Goal: Task Accomplishment & Management: Manage account settings

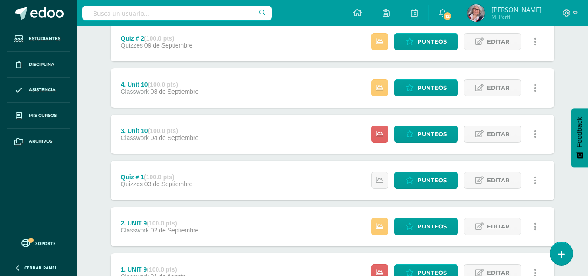
scroll to position [336, 0]
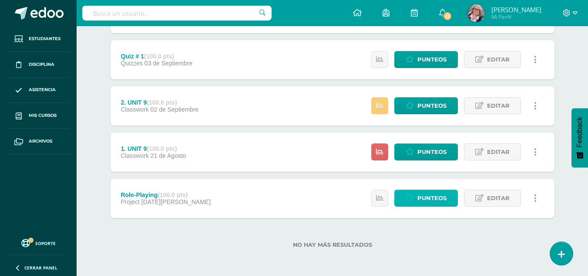
click at [420, 197] on span "Punteos" at bounding box center [431, 198] width 29 height 16
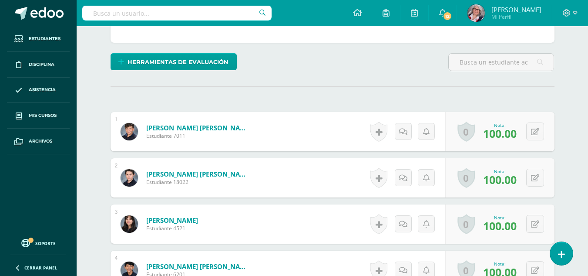
scroll to position [36, 0]
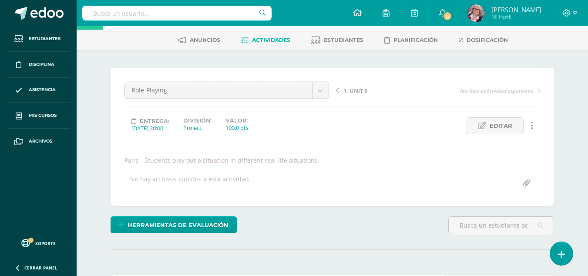
click at [363, 89] on span "1. UNIT 9" at bounding box center [355, 91] width 24 height 8
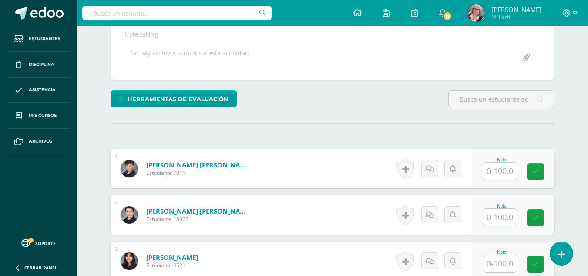
scroll to position [162, 0]
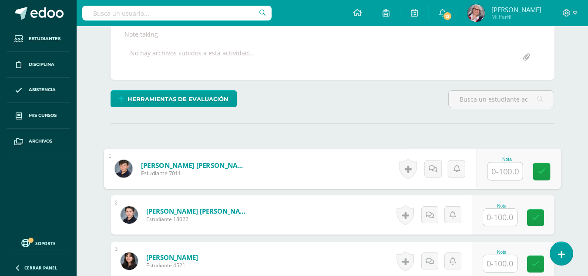
click at [515, 171] on input "text" at bounding box center [505, 170] width 35 height 17
type input "76"
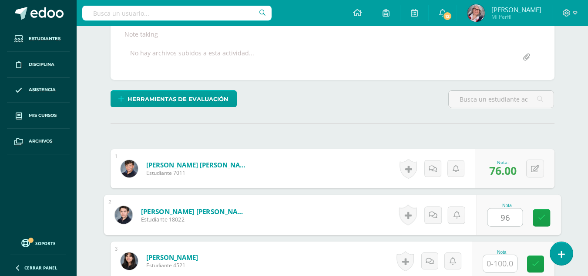
type input "96"
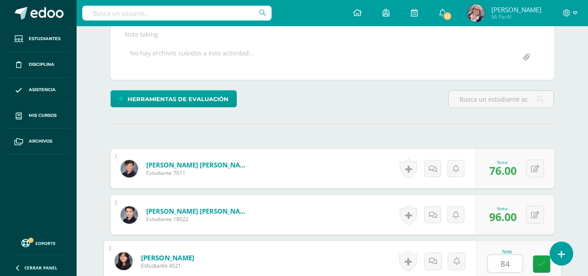
type input "84"
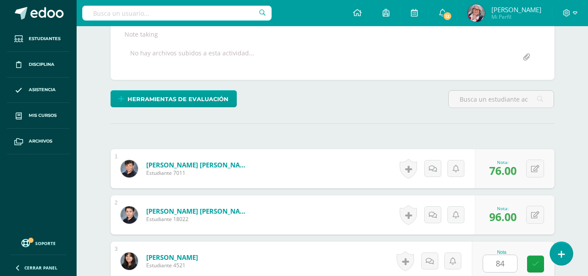
scroll to position [333, 0]
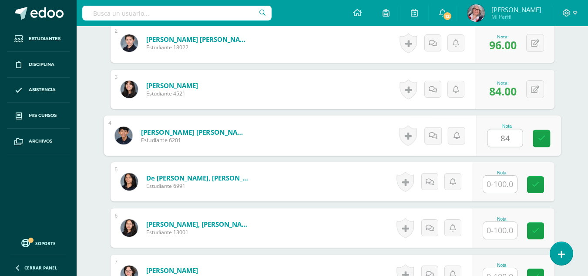
type input "84"
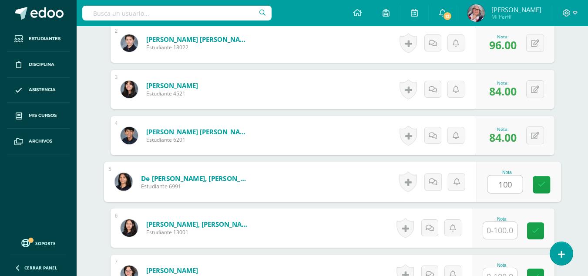
type input "100"
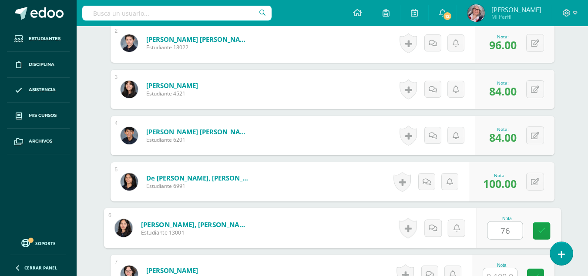
type input "76"
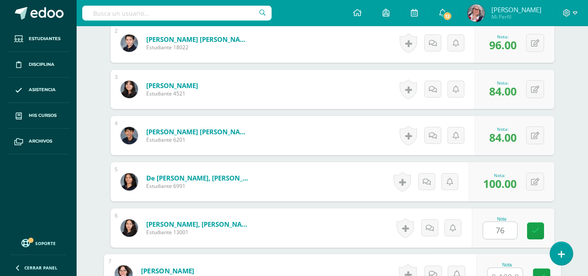
scroll to position [343, 0]
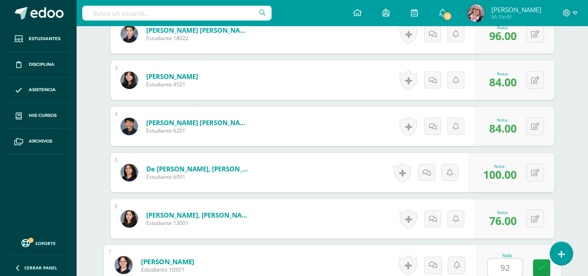
type input "92"
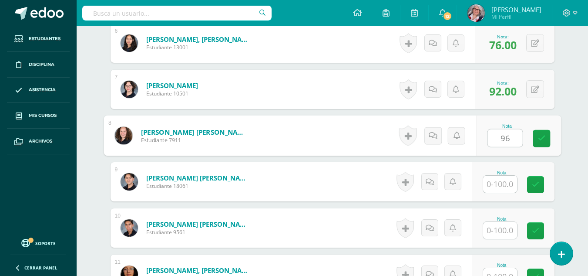
type input "96"
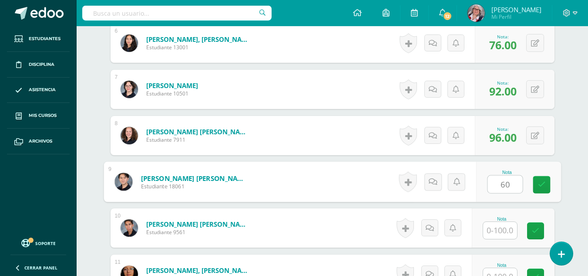
type input "60"
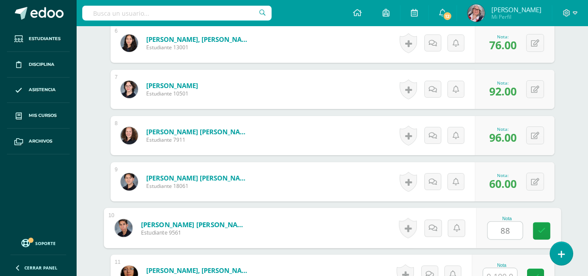
type input "88"
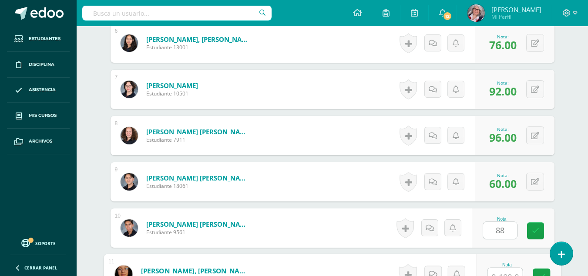
scroll to position [527, 0]
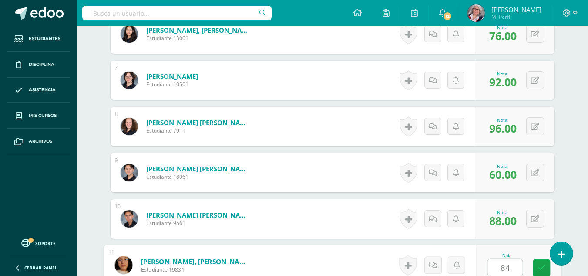
type input "84"
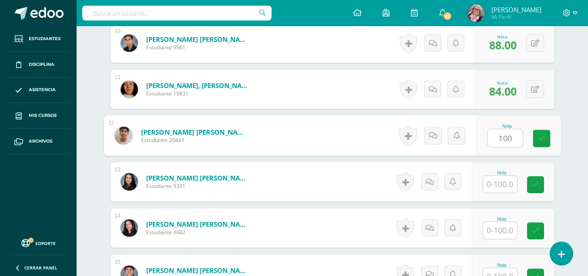
type input "100"
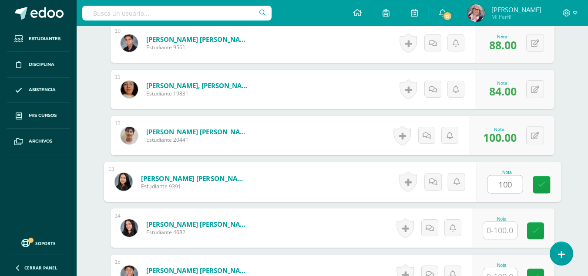
type input "100"
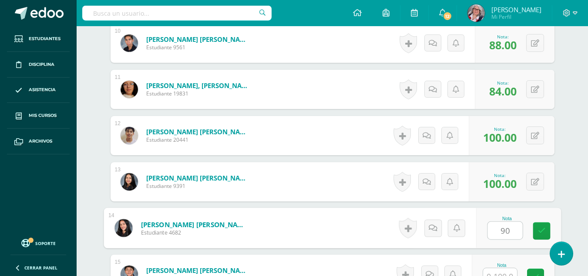
type input "90"
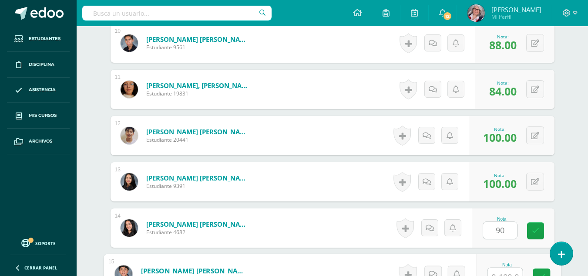
scroll to position [712, 0]
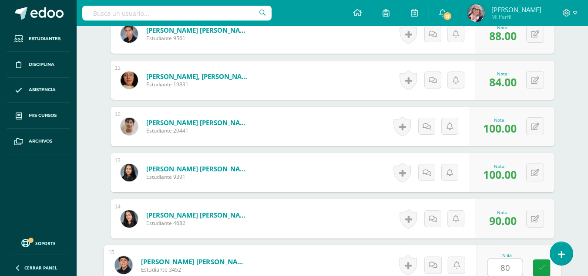
type input "80"
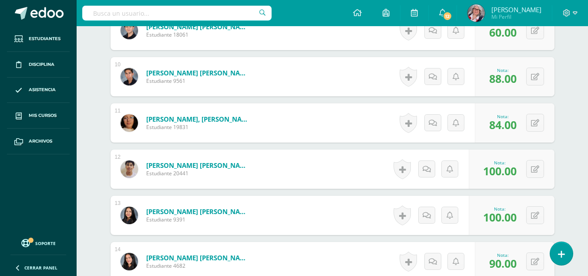
scroll to position [667, 0]
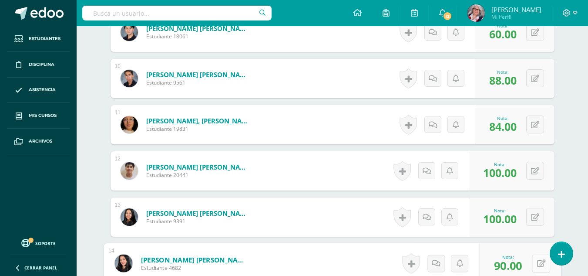
click at [536, 265] on button at bounding box center [541, 263] width 18 height 18
type input "80"
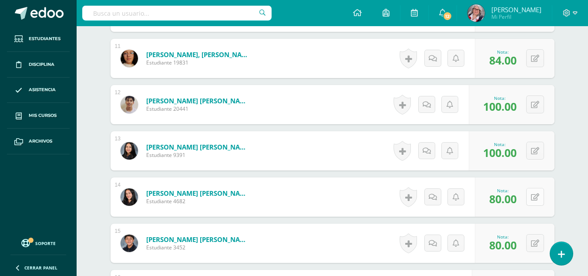
scroll to position [734, 0]
click at [539, 239] on button at bounding box center [541, 242] width 18 height 18
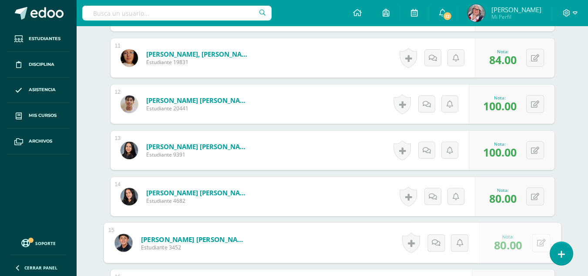
click at [539, 239] on form "Scheel Soria, Karl Sebastián Estudiante 3452 Nota 80.00 0 Logros" at bounding box center [333, 242] width 458 height 40
type input "90"
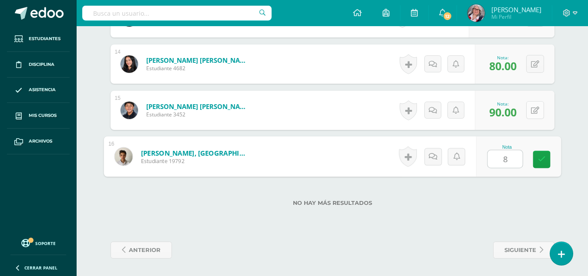
type input "80"
click at [542, 161] on icon at bounding box center [542, 158] width 8 height 7
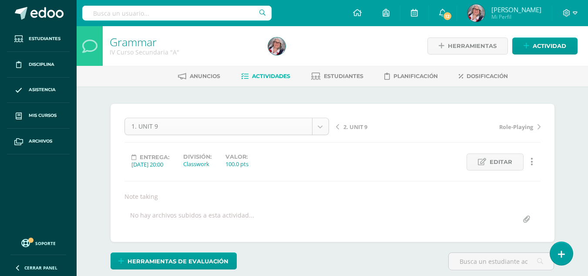
scroll to position [79, 0]
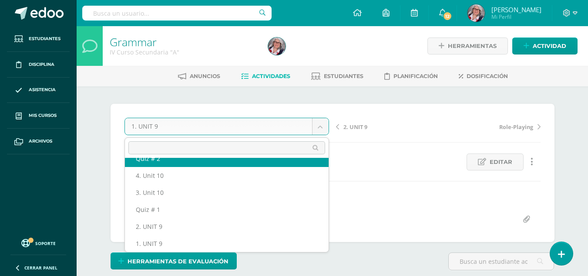
scroll to position [71, 0]
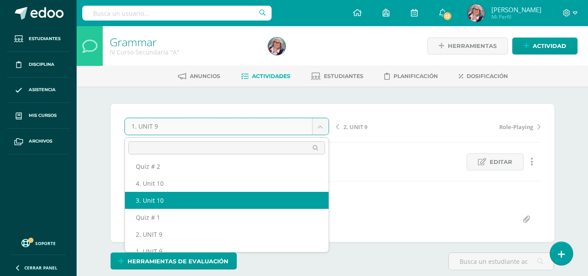
select select "/dashboard/teacher/grade-activity/238405/"
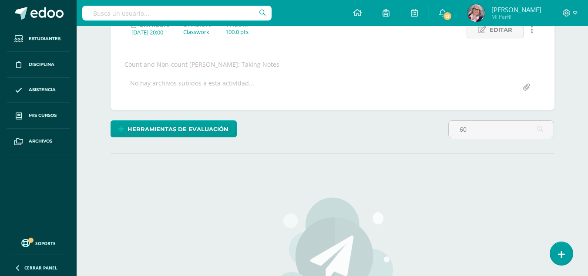
scroll to position [145, 0]
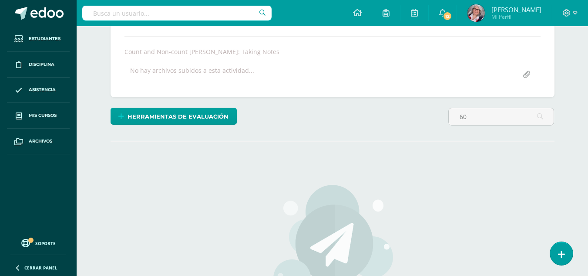
type input "6"
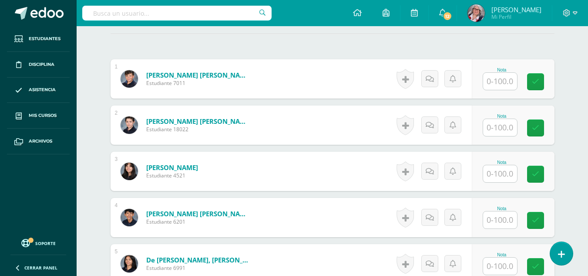
scroll to position [252, 0]
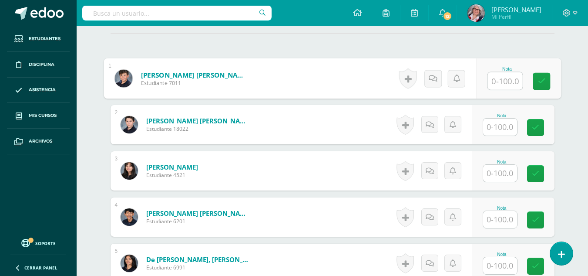
click at [505, 81] on input "text" at bounding box center [505, 80] width 35 height 17
type input "60"
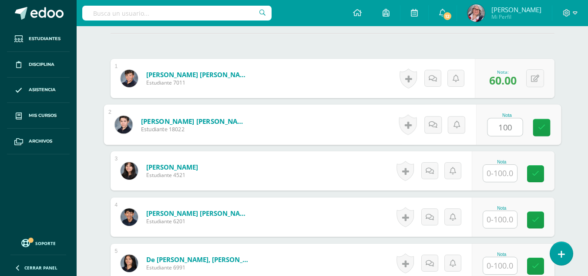
type input "100"
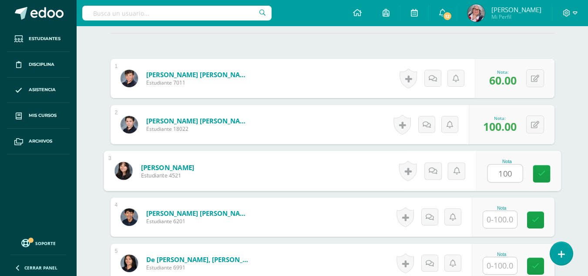
type input "100"
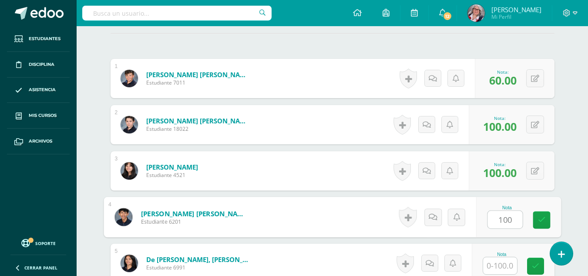
type input "100"
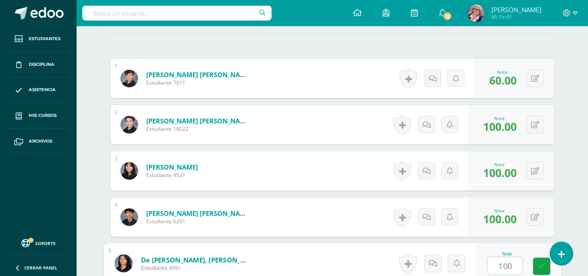
type input "100"
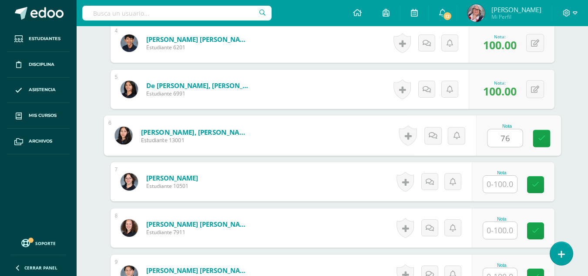
type input "76"
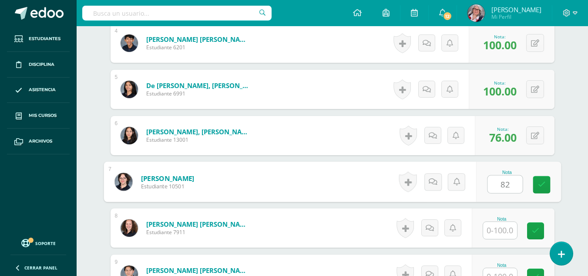
type input "82"
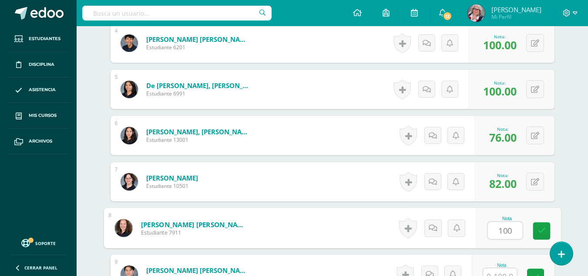
type input "100"
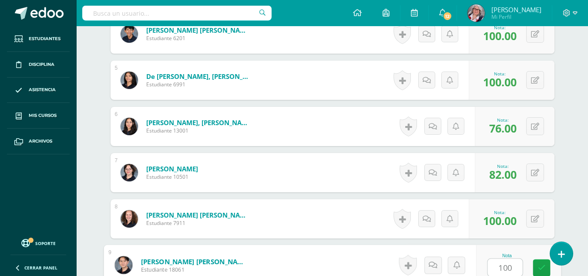
type input "100"
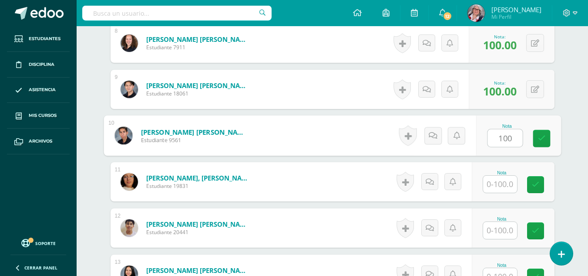
type input "100"
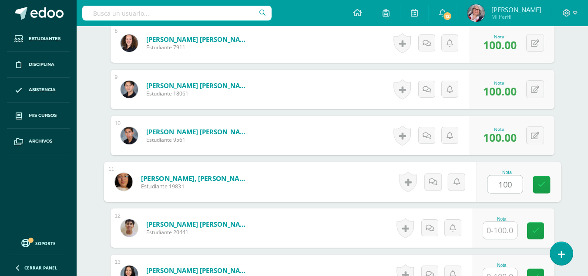
type input "100"
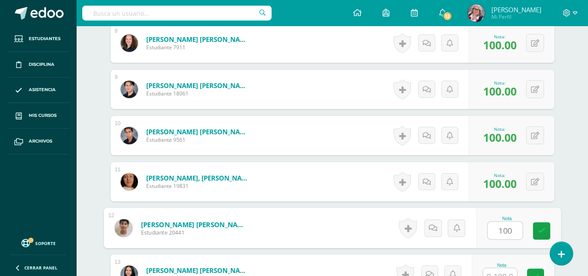
type input "100"
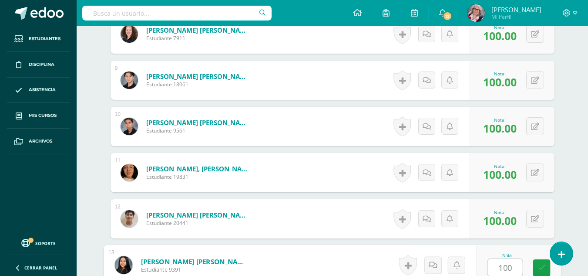
type input "100"
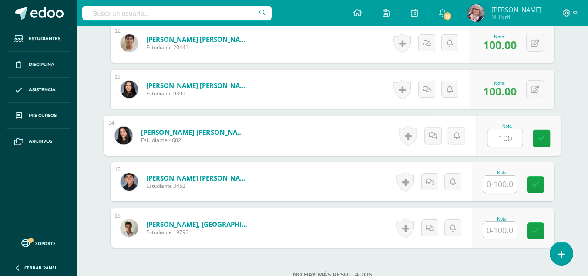
type input "100"
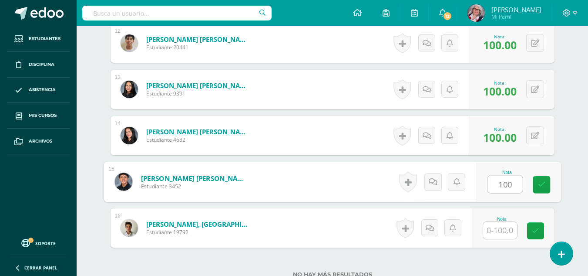
type input "100"
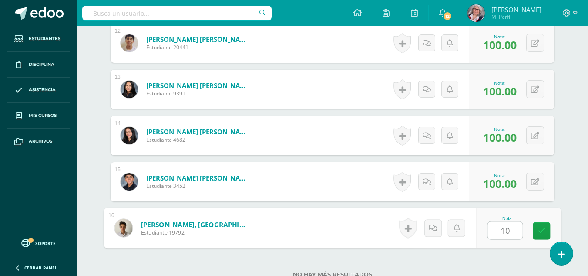
type input "100"
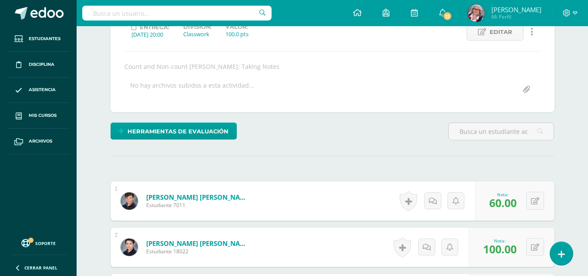
scroll to position [0, 0]
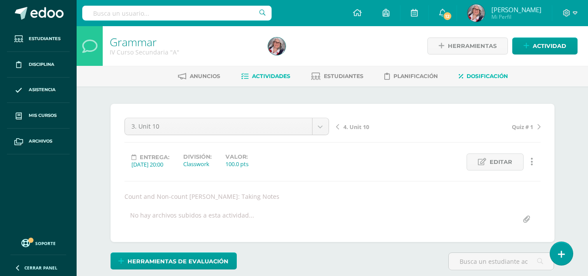
click at [505, 81] on link "Dosificación" at bounding box center [483, 76] width 49 height 14
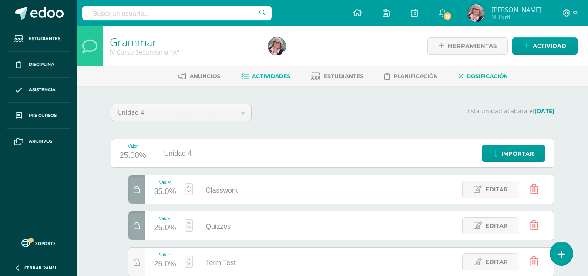
click at [264, 75] on span "Actividades" at bounding box center [271, 76] width 38 height 7
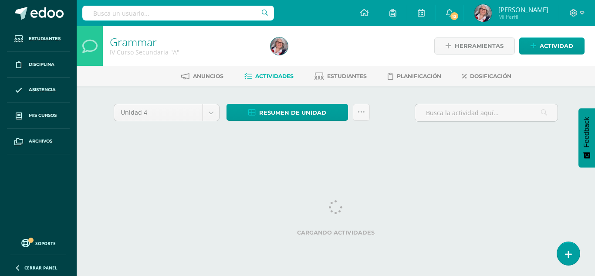
click at [264, 75] on span "Actividades" at bounding box center [274, 76] width 38 height 7
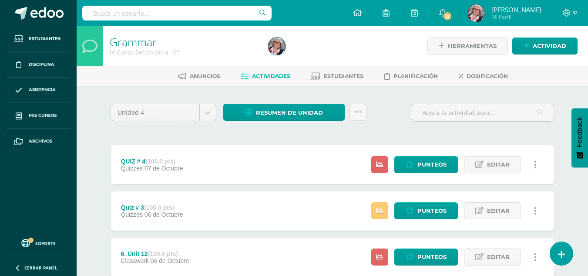
scroll to position [155, 0]
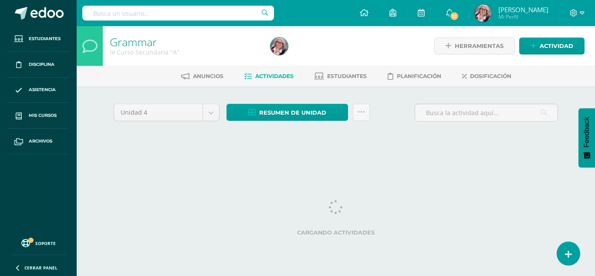
click at [257, 73] on span "Actividades" at bounding box center [274, 76] width 38 height 7
click at [263, 73] on span "Actividades" at bounding box center [274, 76] width 38 height 7
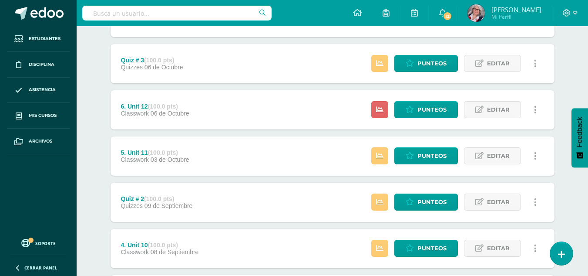
scroll to position [149, 0]
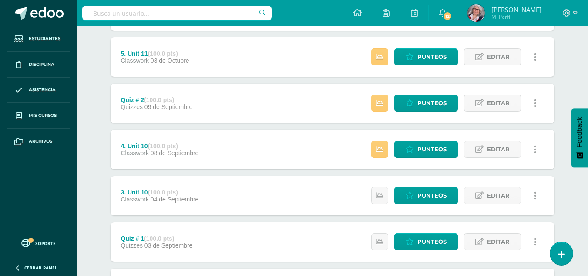
scroll to position [246, 0]
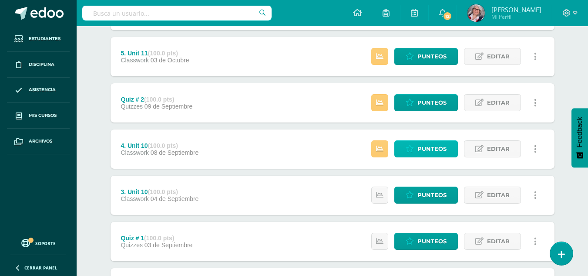
click at [434, 147] on span "Punteos" at bounding box center [431, 149] width 29 height 16
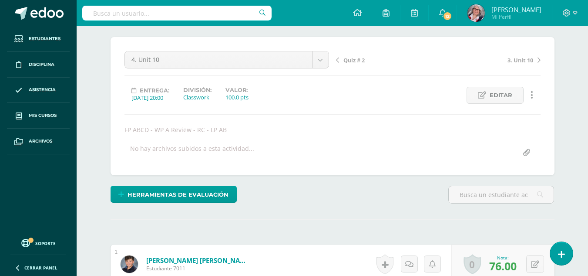
scroll to position [66, 0]
drag, startPoint x: 0, startPoint y: 0, endPoint x: 354, endPoint y: 61, distance: 359.6
click at [354, 61] on span "Quiz # 2" at bounding box center [353, 61] width 21 height 8
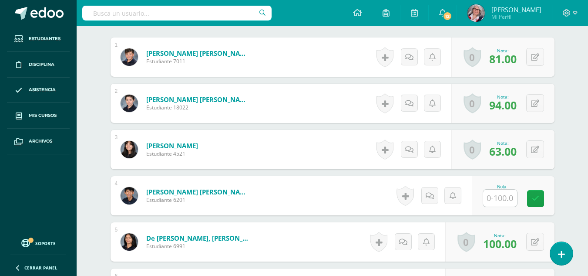
scroll to position [273, 0]
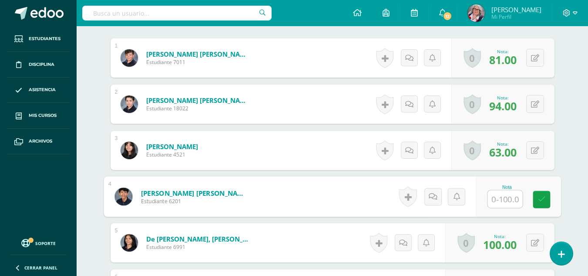
click at [511, 198] on input "text" at bounding box center [505, 198] width 35 height 17
type input "82"
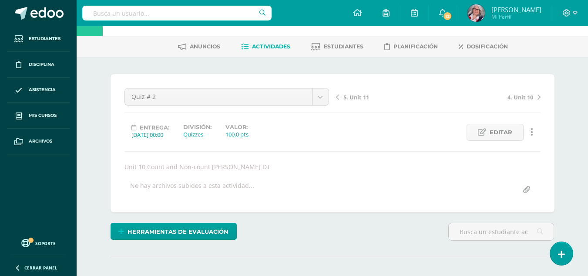
scroll to position [0, 0]
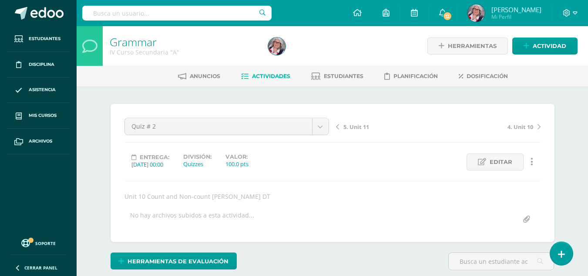
click at [348, 124] on span "5. Unit 11" at bounding box center [356, 127] width 26 height 8
click at [360, 125] on span "Quiz # 3" at bounding box center [353, 127] width 21 height 8
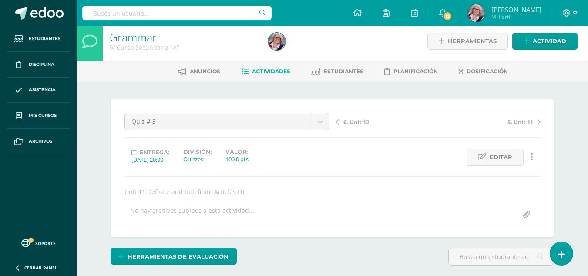
scroll to position [4, 0]
drag, startPoint x: 0, startPoint y: 0, endPoint x: 360, endPoint y: 125, distance: 380.8
click at [360, 125] on span "6. Unit 12" at bounding box center [356, 122] width 26 height 8
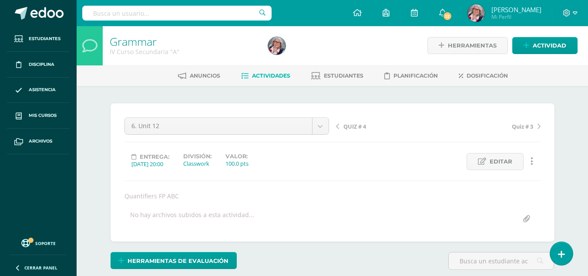
scroll to position [1, 0]
